Goal: Task Accomplishment & Management: Manage account settings

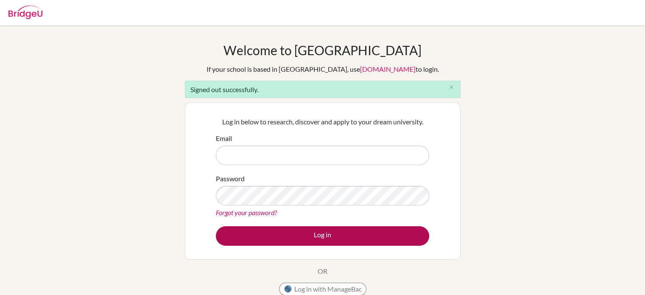
type input "aclifford@kis.edu.my"
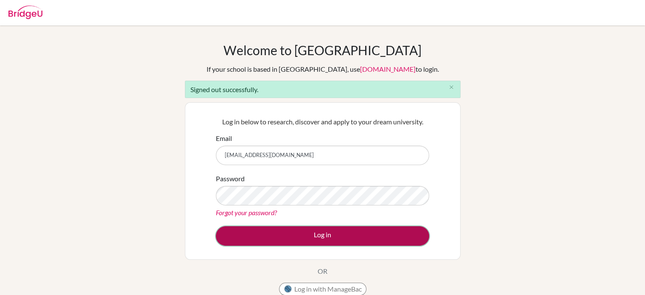
click at [307, 235] on button "Log in" at bounding box center [322, 236] width 213 height 20
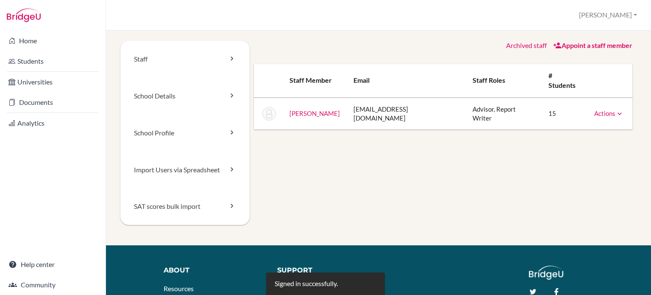
click at [585, 49] on link "Appoint a staff member" at bounding box center [592, 45] width 79 height 8
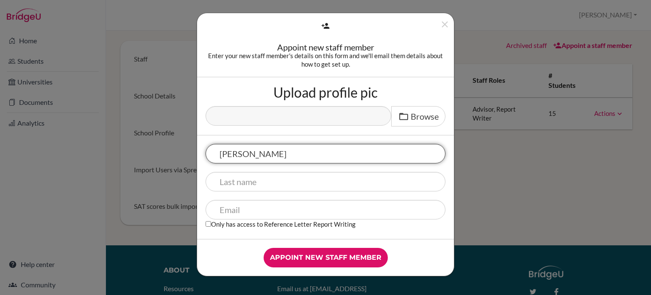
type input "[PERSON_NAME]"
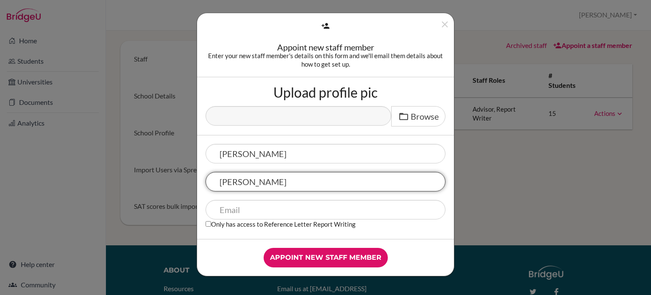
type input "[PERSON_NAME]"
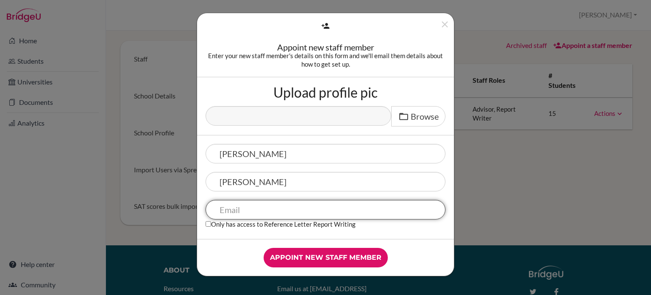
click at [255, 212] on input "text" at bounding box center [326, 210] width 240 height 20
paste input "how to add a teacher as an advisor"
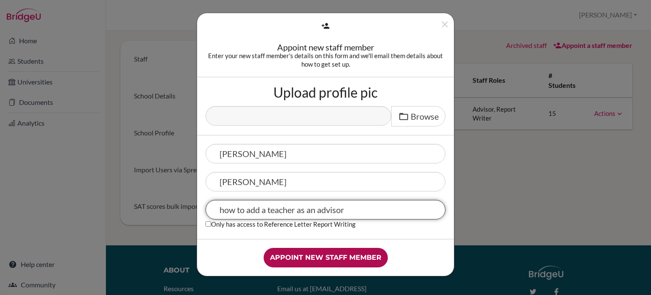
type input "how to add a teacher as an advisor"
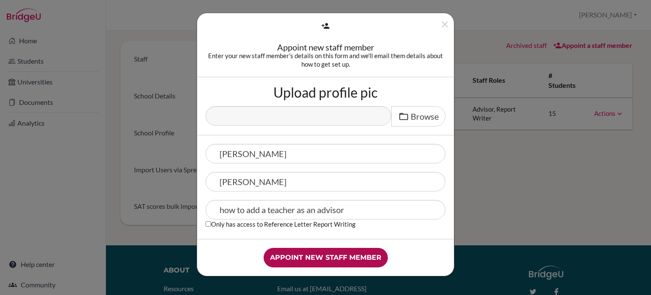
click at [341, 255] on input "Appoint new staff member" at bounding box center [326, 258] width 124 height 20
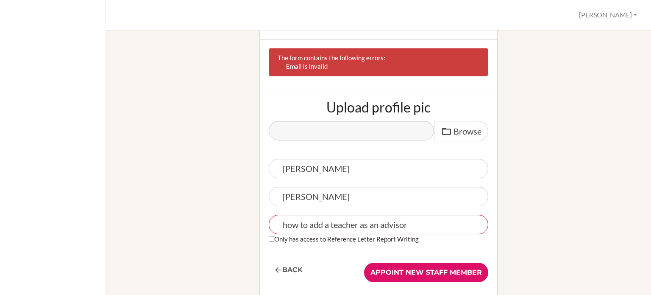
scroll to position [79, 0]
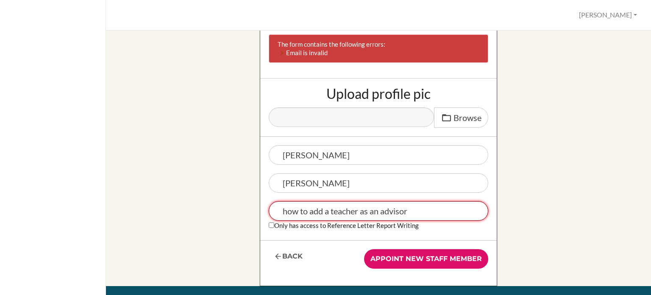
drag, startPoint x: 419, startPoint y: 212, endPoint x: 212, endPoint y: 220, distance: 206.3
click at [212, 220] on div "Appoint new staff member Enter your new staff member's details on this form and…" at bounding box center [379, 123] width 492 height 324
drag, startPoint x: 415, startPoint y: 214, endPoint x: 257, endPoint y: 216, distance: 157.8
click at [260, 216] on div "Rob Bailey how to add a teacher as an advisor Only has access to Reference Lett…" at bounding box center [378, 188] width 237 height 103
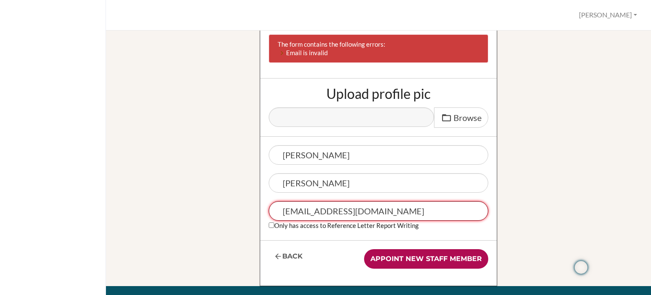
type input "rbailey@kis.edu.my"
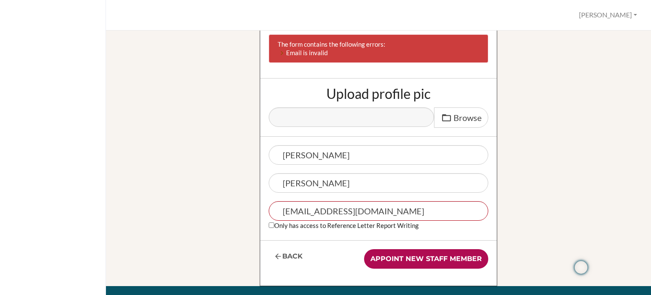
click at [429, 262] on input "Appoint new staff member" at bounding box center [426, 259] width 124 height 20
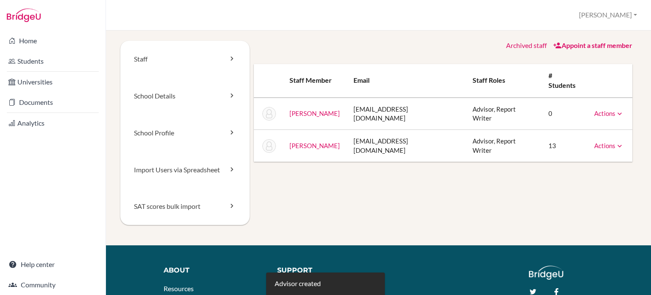
click at [616, 109] on icon at bounding box center [620, 113] width 8 height 8
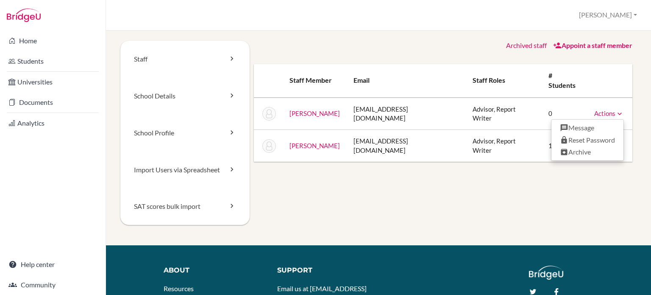
click at [477, 202] on div "Staff School Details School Profile Import Users via Spreadsheet SAT scores bul…" at bounding box center [378, 143] width 517 height 204
